Goal: Navigation & Orientation: Find specific page/section

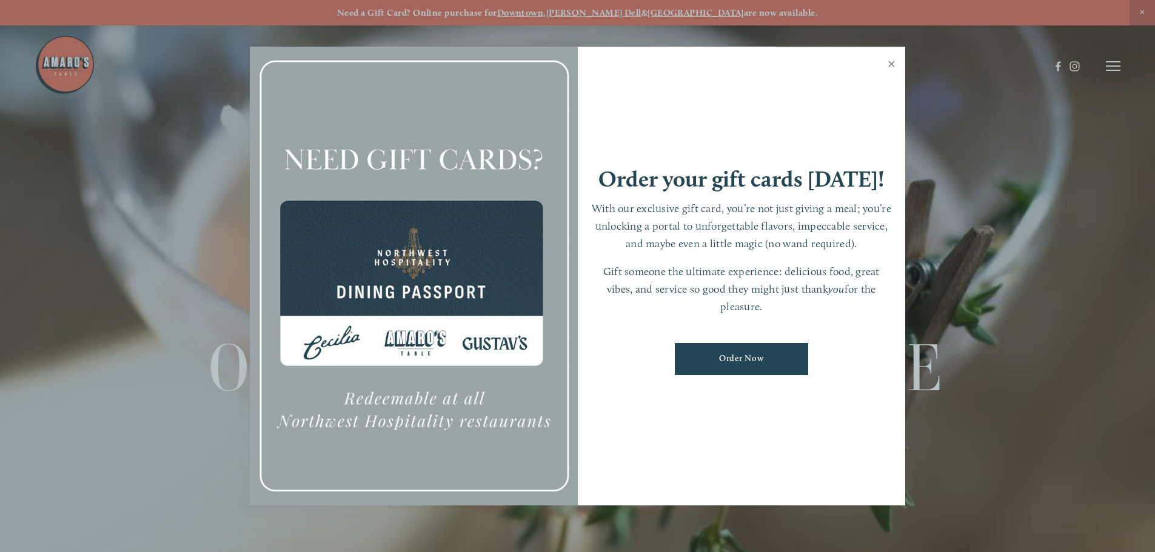
click at [893, 65] on link "Close" at bounding box center [892, 66] width 24 height 34
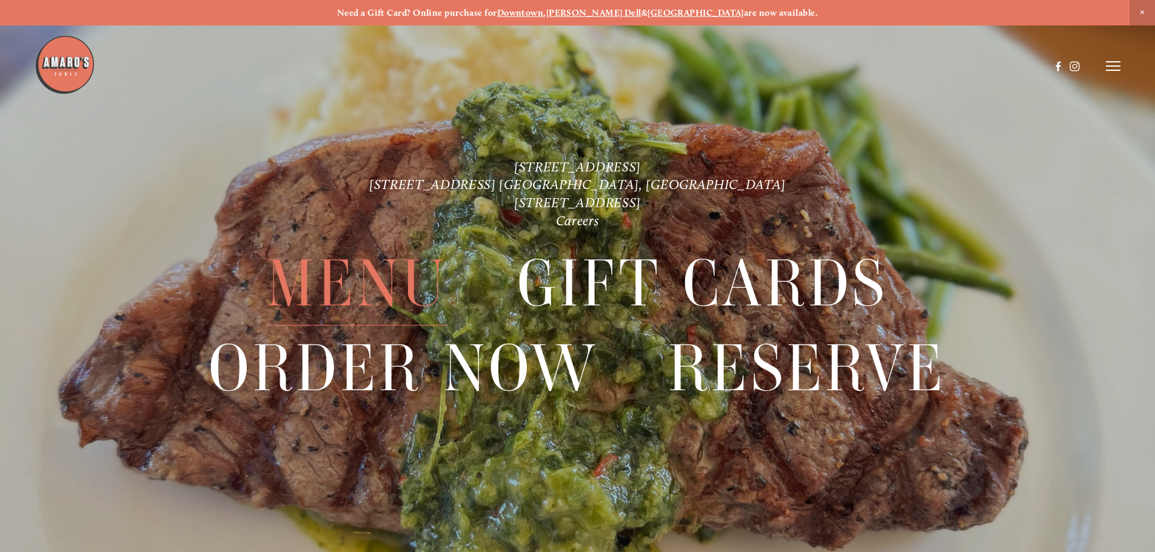
click at [404, 266] on span "Menu" at bounding box center [357, 285] width 181 height 84
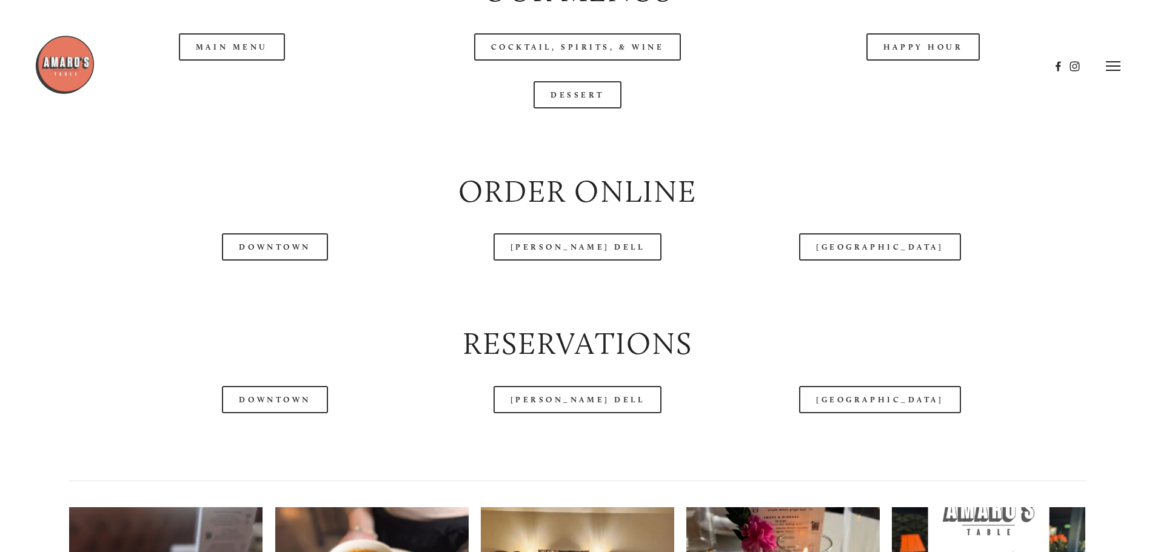
scroll to position [1455, 0]
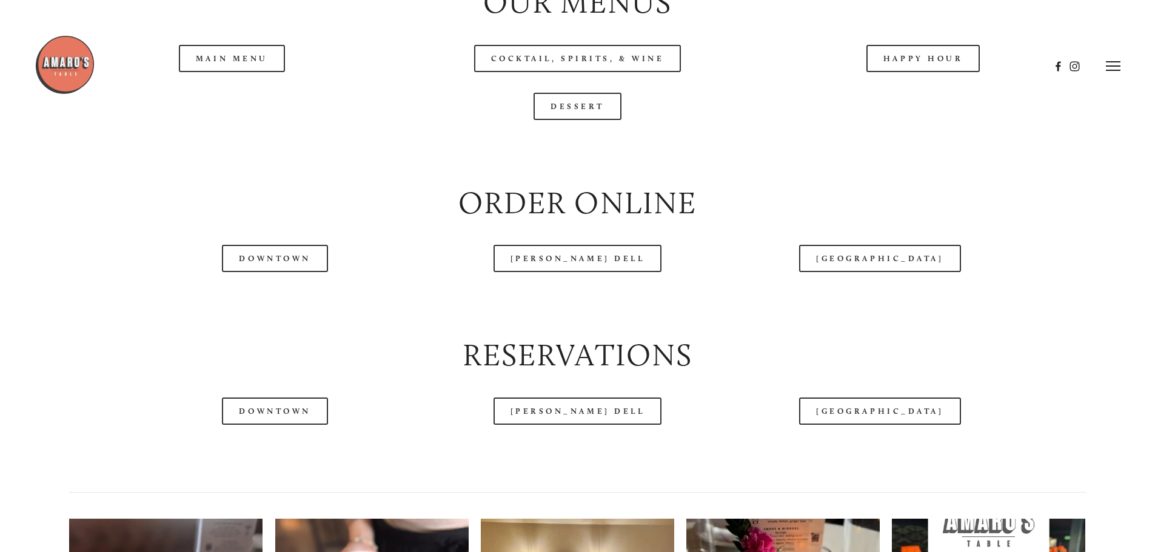
click at [210, 104] on header "Menu Order Now Visit Gallery 0" at bounding box center [578, 66] width 1086 height 132
click at [232, 97] on div at bounding box center [543, 66] width 1016 height 63
click at [247, 96] on div at bounding box center [543, 66] width 1016 height 63
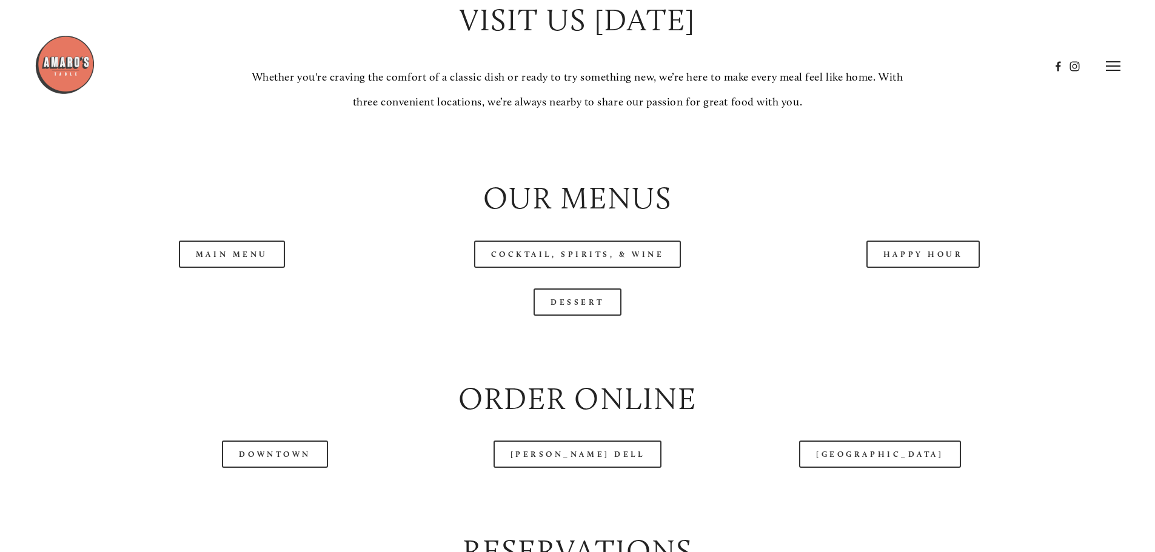
scroll to position [1152, 0]
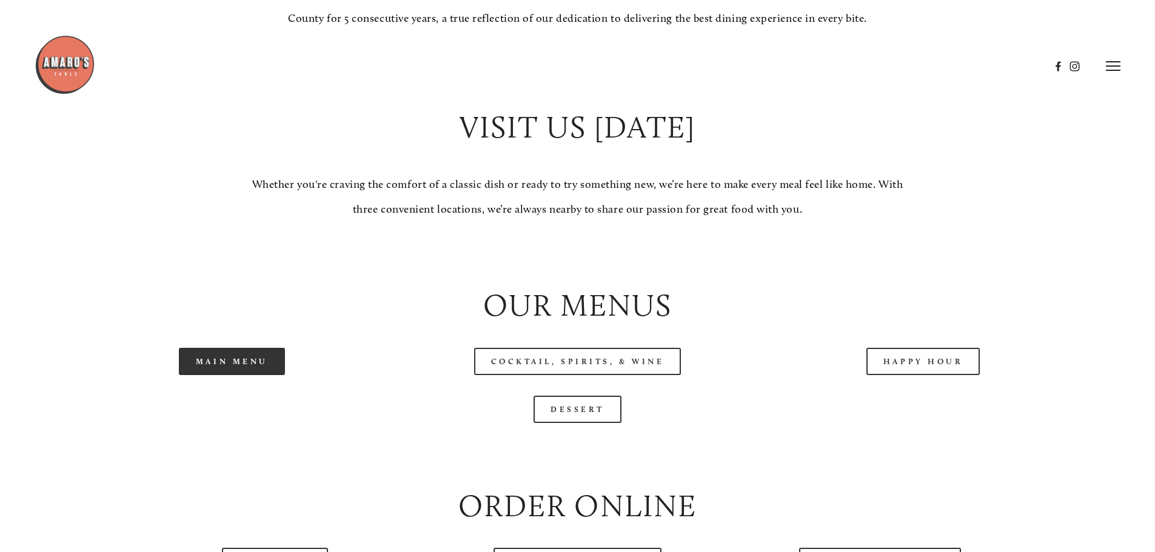
click at [260, 375] on link "Main Menu" at bounding box center [232, 361] width 106 height 27
